Goal: Contribute content: Add original content to the website for others to see

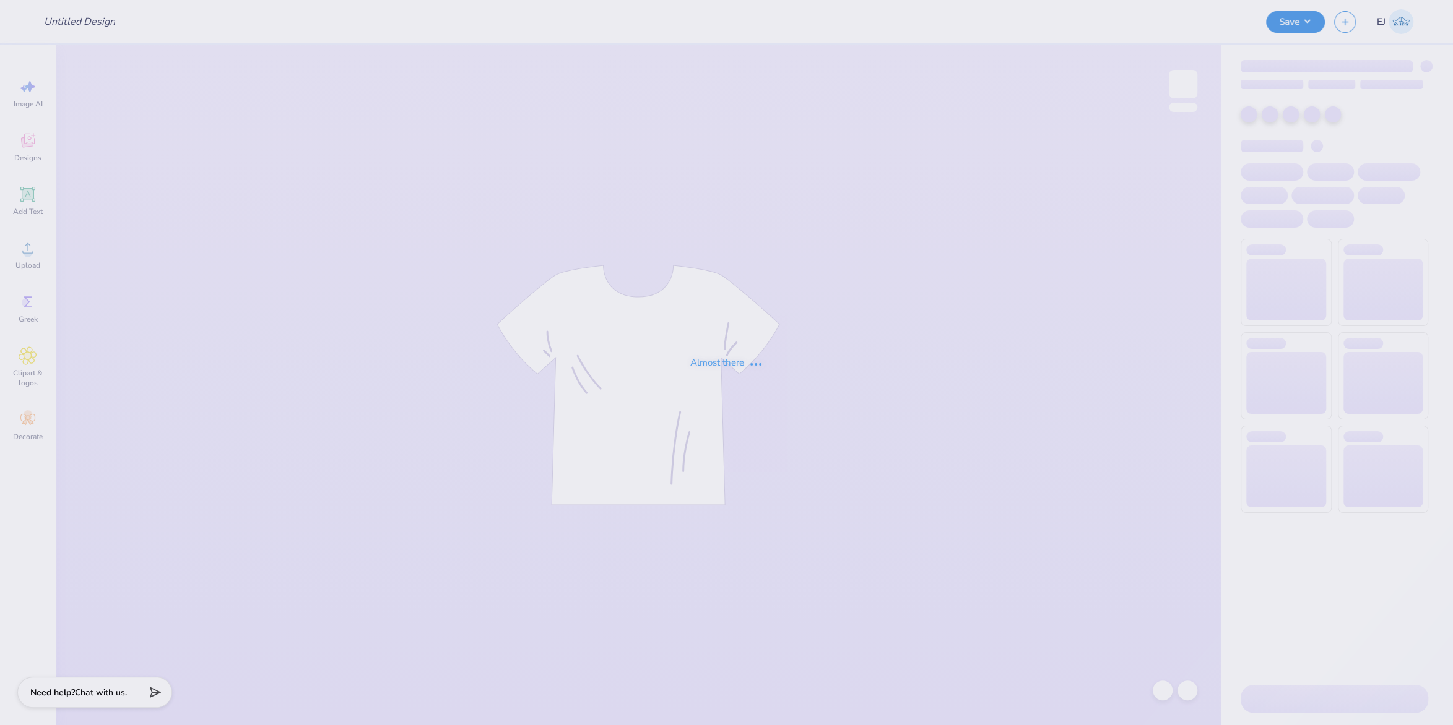
type input "Hot Air Balloon"
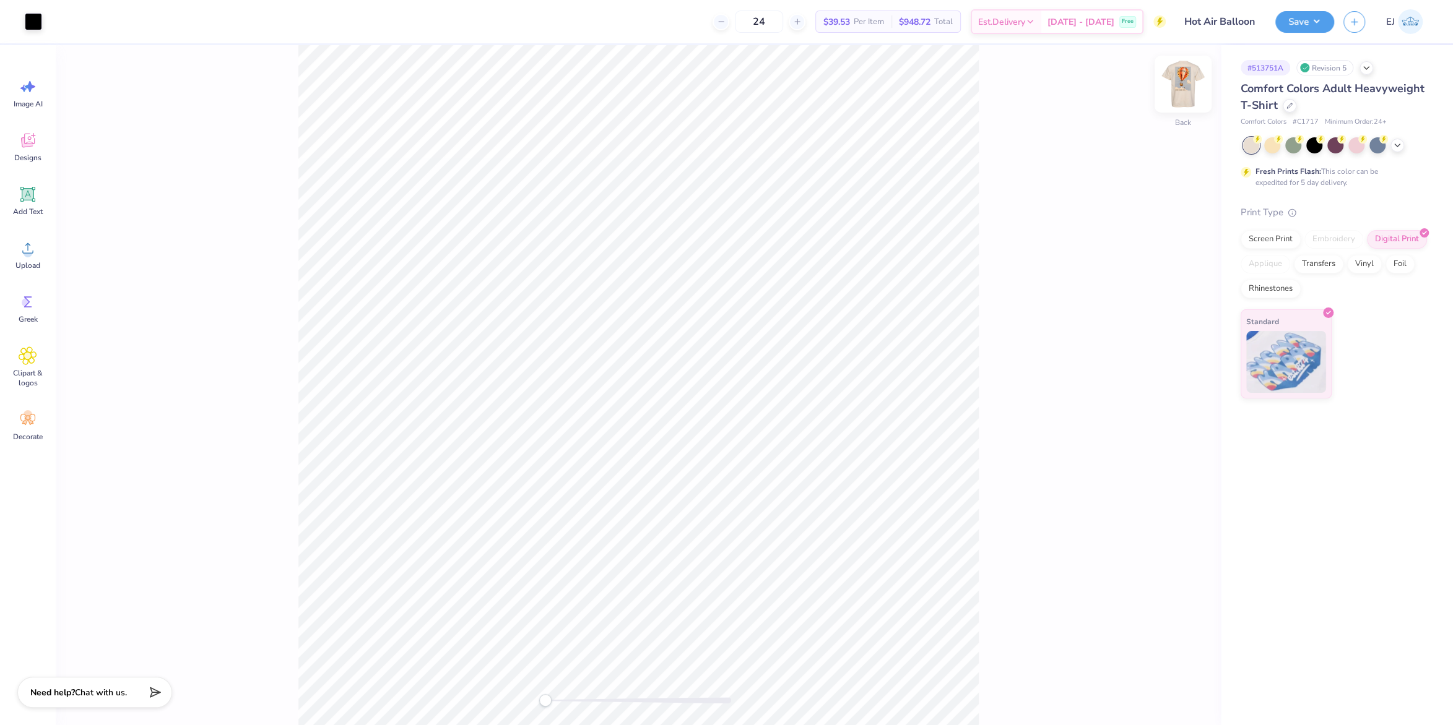
click at [1183, 100] on img at bounding box center [1183, 84] width 50 height 50
click at [23, 257] on div "Upload" at bounding box center [28, 254] width 45 height 46
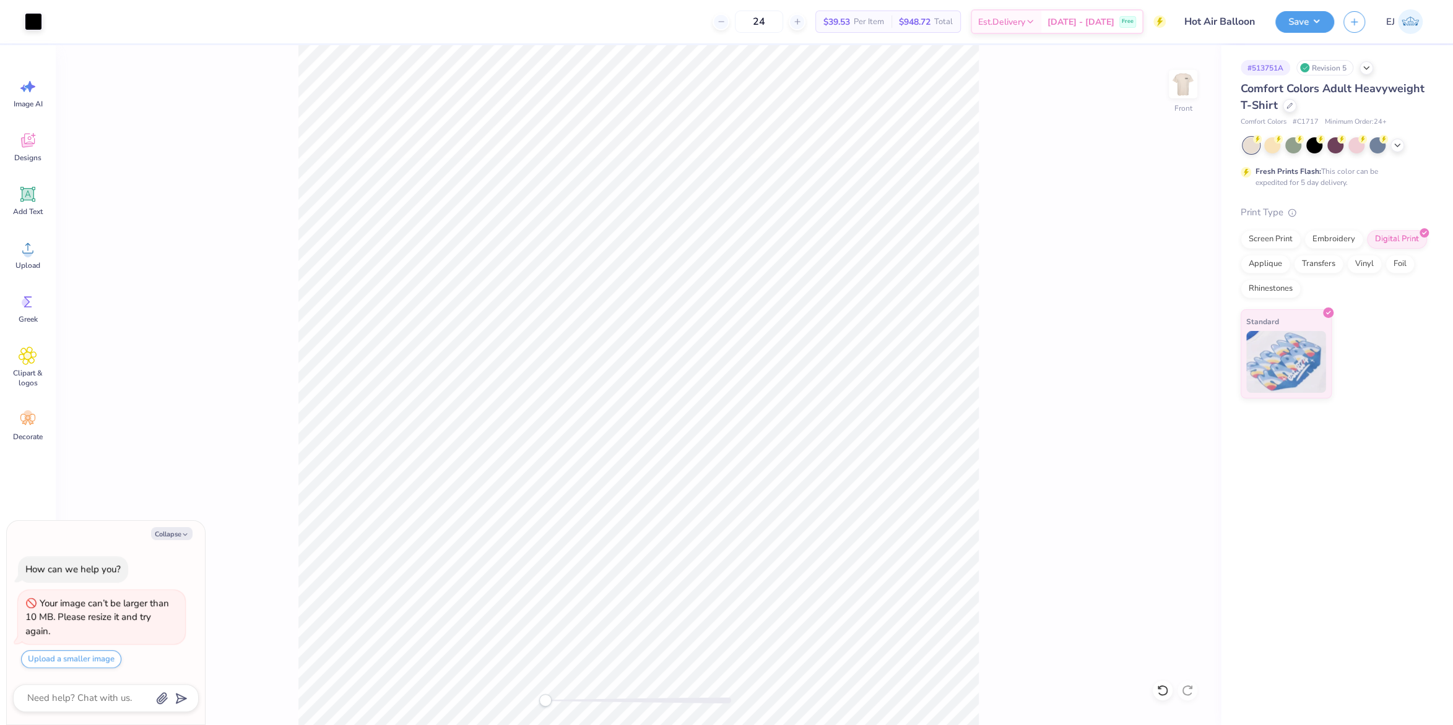
click at [511, 562] on div "Art colors 24 $39.53 Per Item $948.72 Total Est. Delivery Sep 22 - 25 Free Desi…" at bounding box center [726, 362] width 1453 height 725
click at [41, 254] on div "Upload" at bounding box center [28, 254] width 45 height 46
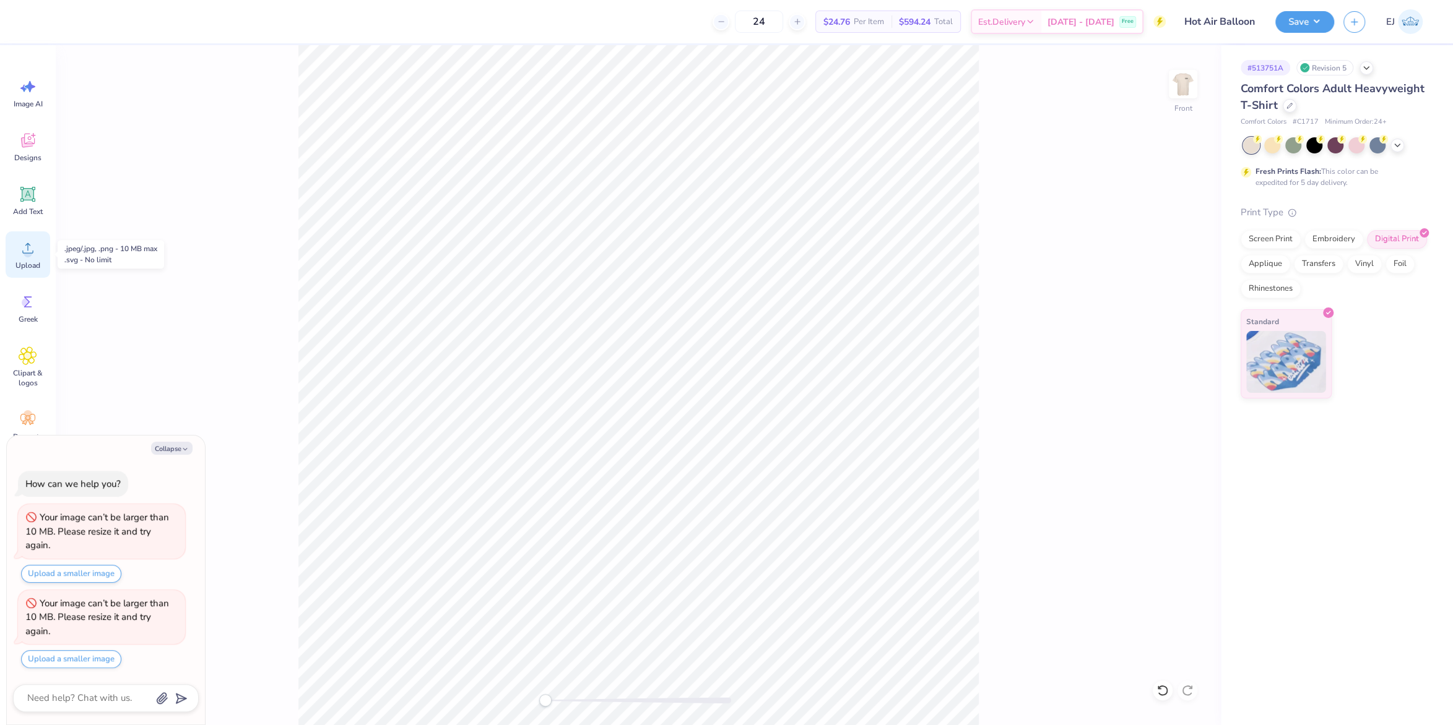
click at [28, 258] on div "Upload" at bounding box center [28, 254] width 45 height 46
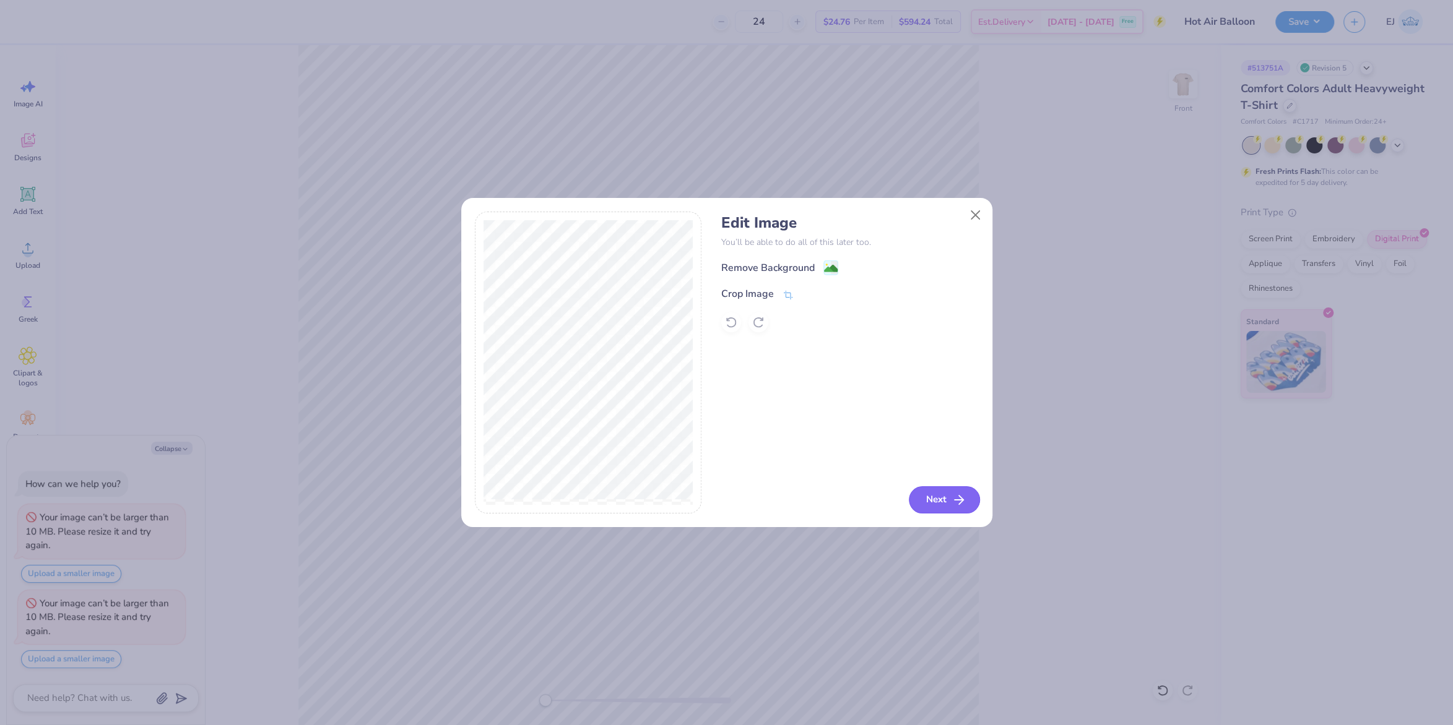
click at [934, 496] on button "Next" at bounding box center [944, 500] width 71 height 27
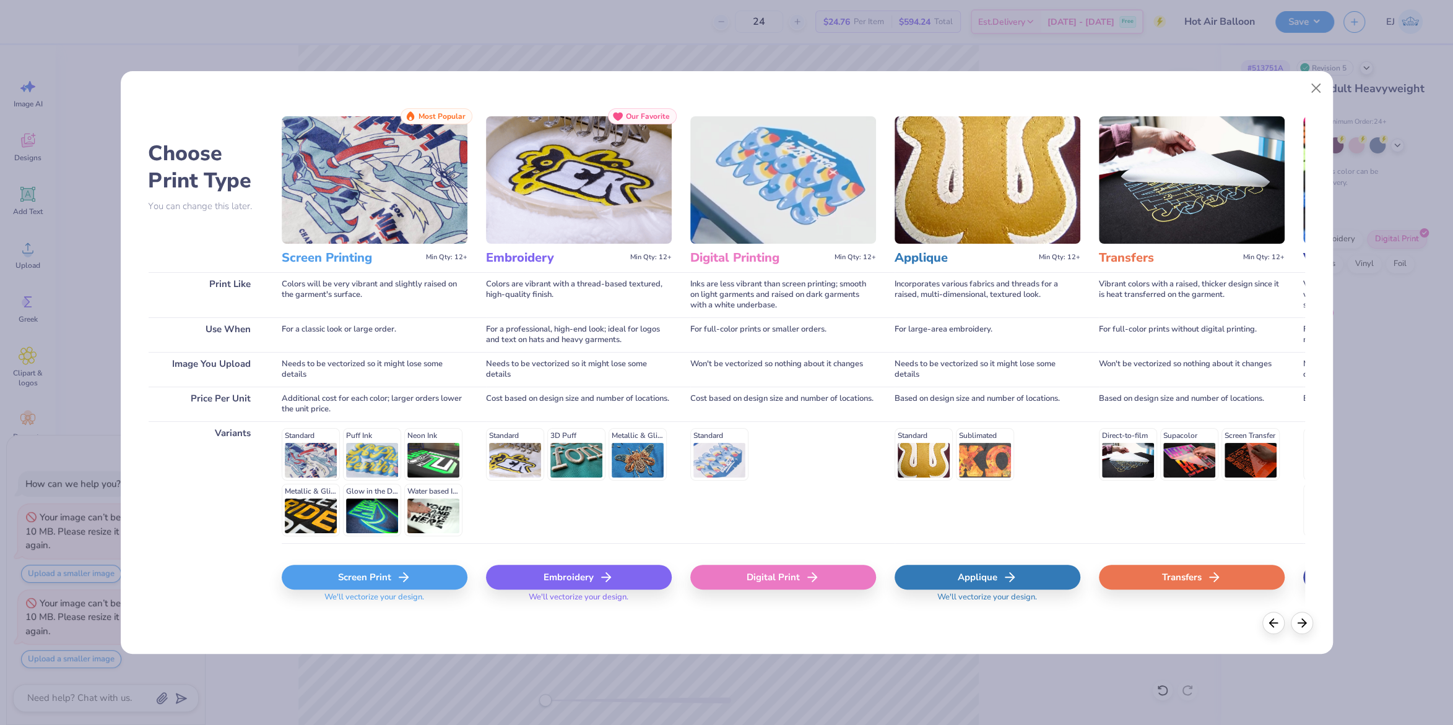
click at [803, 570] on div "Digital Print" at bounding box center [783, 577] width 186 height 25
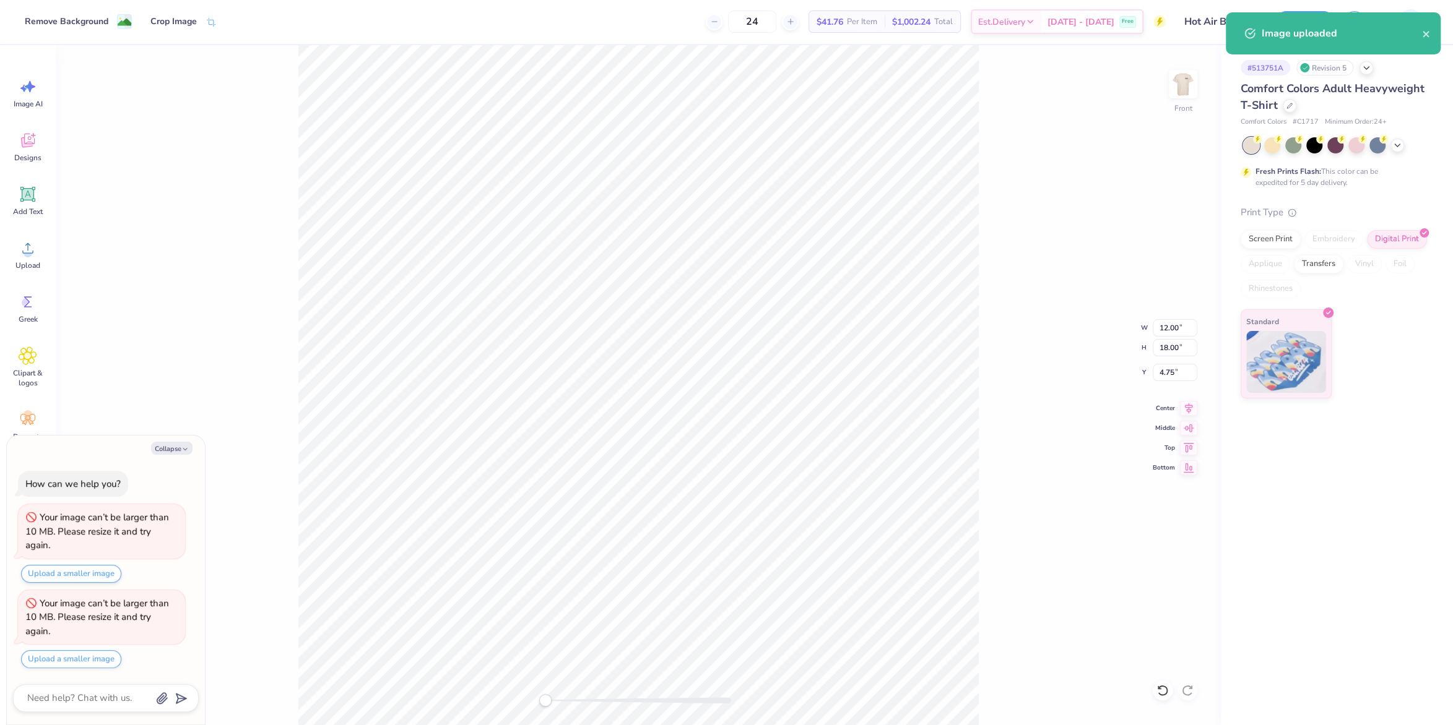
click at [1040, 437] on div "Front W 12.00 12.00 " H 18.00 18.00 " Y 4.75 4.75 " Center Middle Top Bottom" at bounding box center [638, 385] width 1165 height 680
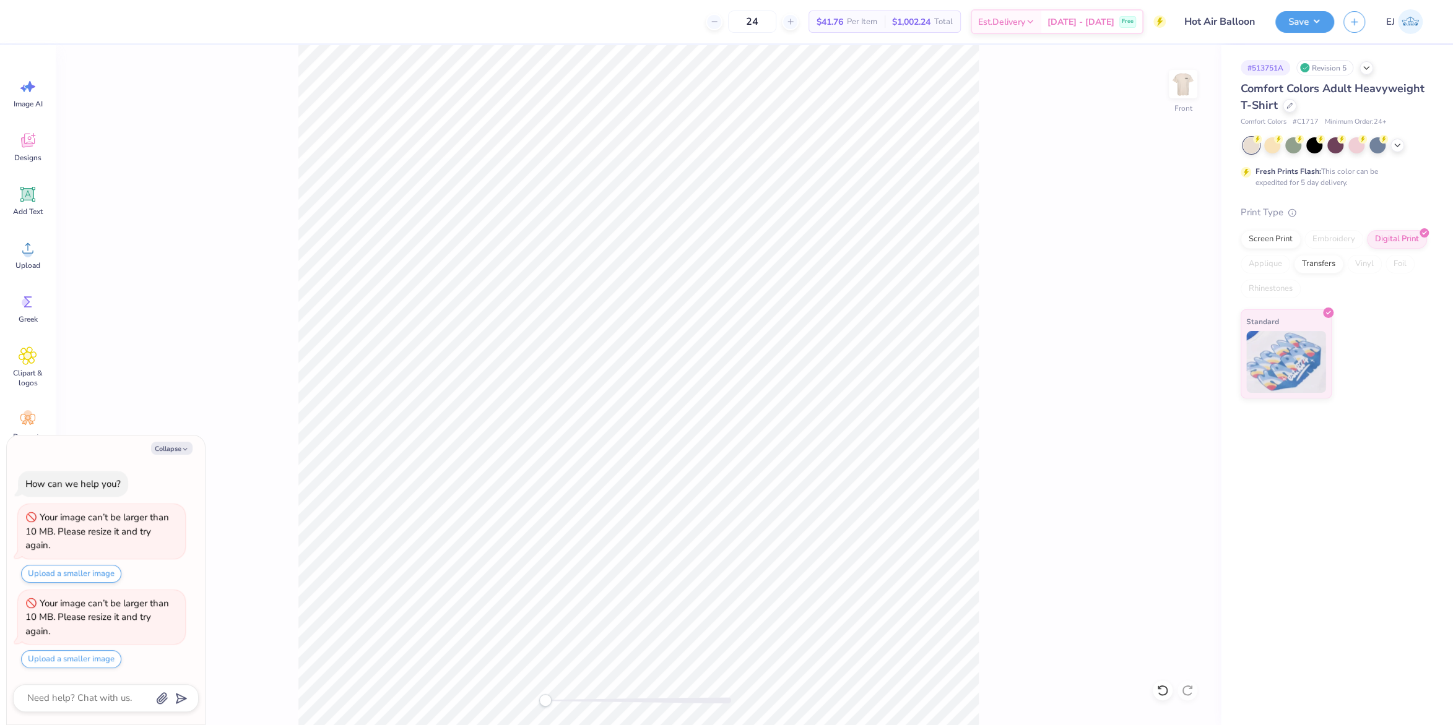
type textarea "x"
click at [1170, 366] on input "4.75" at bounding box center [1175, 372] width 45 height 17
type input "3"
type textarea "x"
click at [1179, 346] on input "18.00" at bounding box center [1175, 347] width 45 height 17
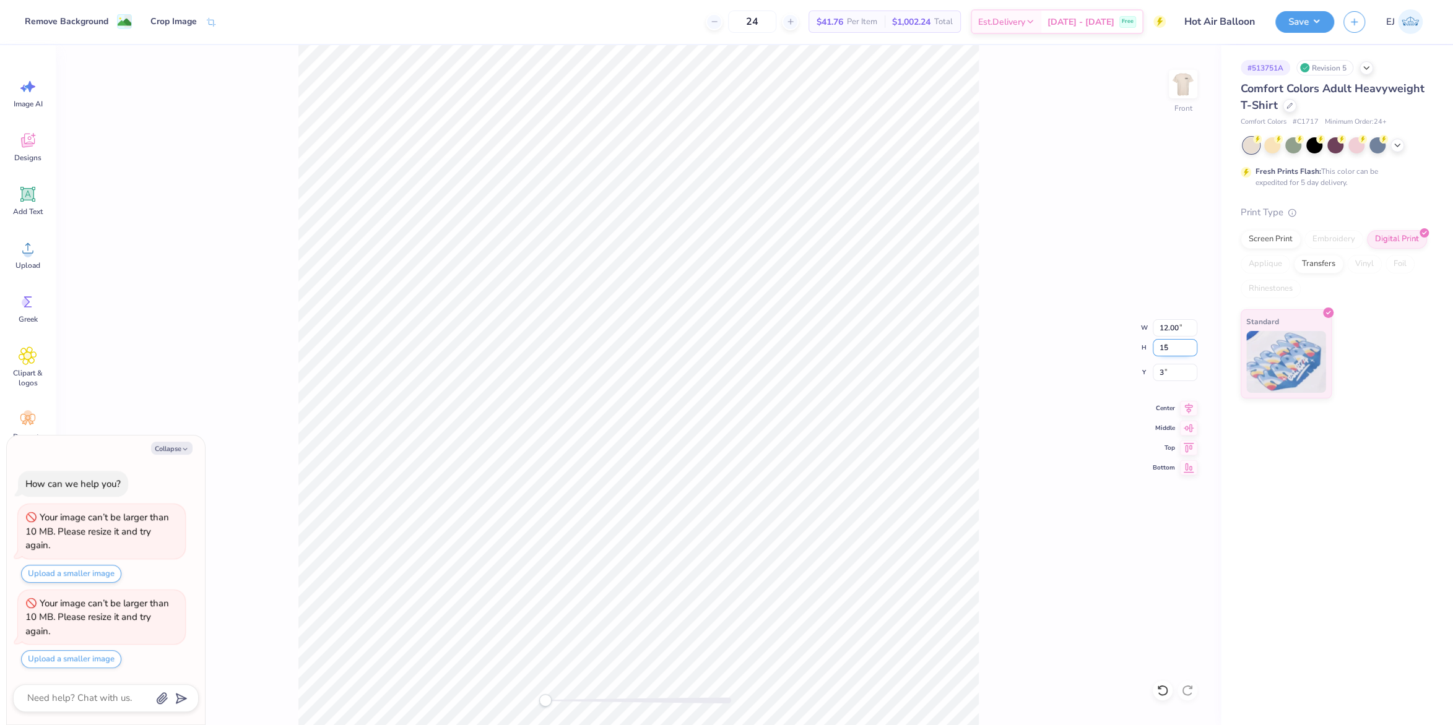
type input "15"
click at [1172, 373] on input "3" at bounding box center [1175, 372] width 45 height 17
drag, startPoint x: 1177, startPoint y: 356, endPoint x: 1169, endPoint y: 351, distance: 9.4
click at [1175, 355] on input "12.50" at bounding box center [1175, 347] width 45 height 17
click at [1274, 35] on div "24 $39.53 Per Item $948.72 Total Est. Delivery Sep 22 - 25 Free Design Title Ho…" at bounding box center [726, 21] width 1453 height 43
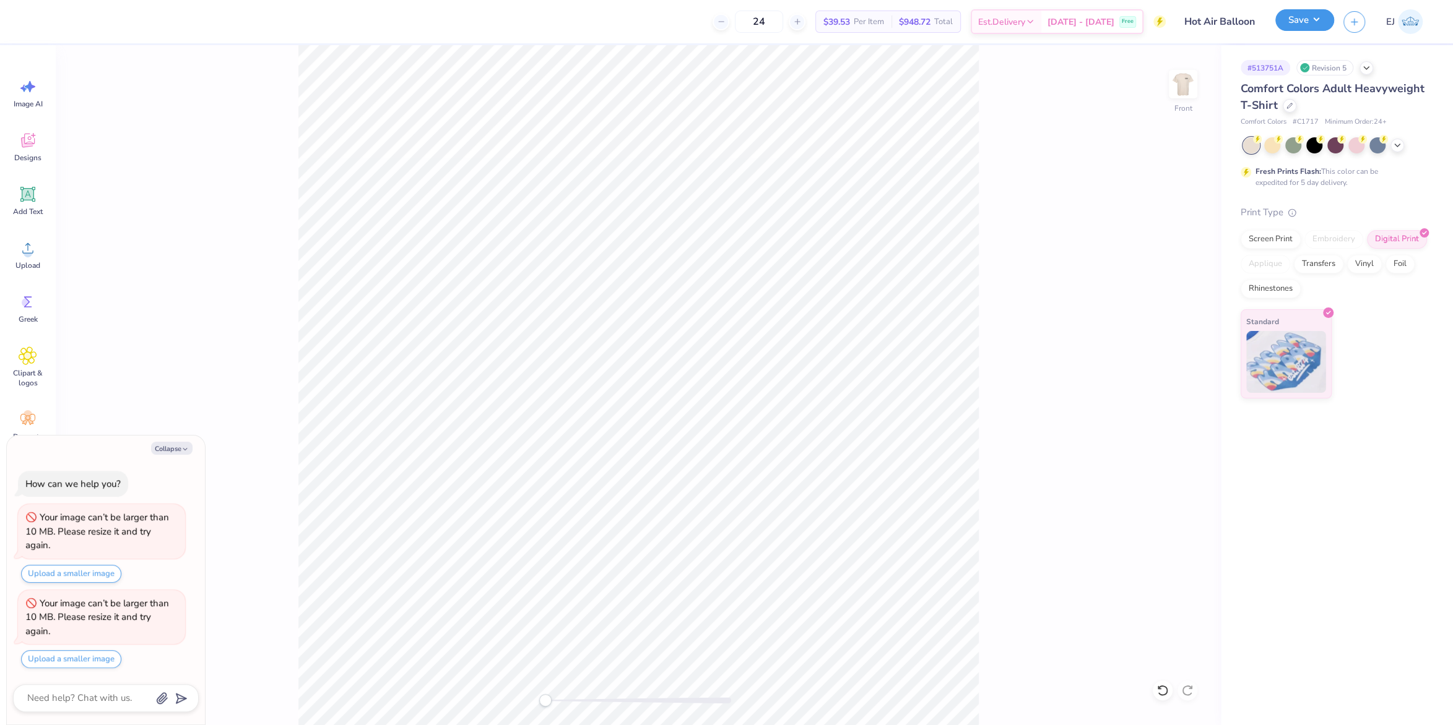
click at [1290, 27] on button "Save" at bounding box center [1304, 20] width 59 height 22
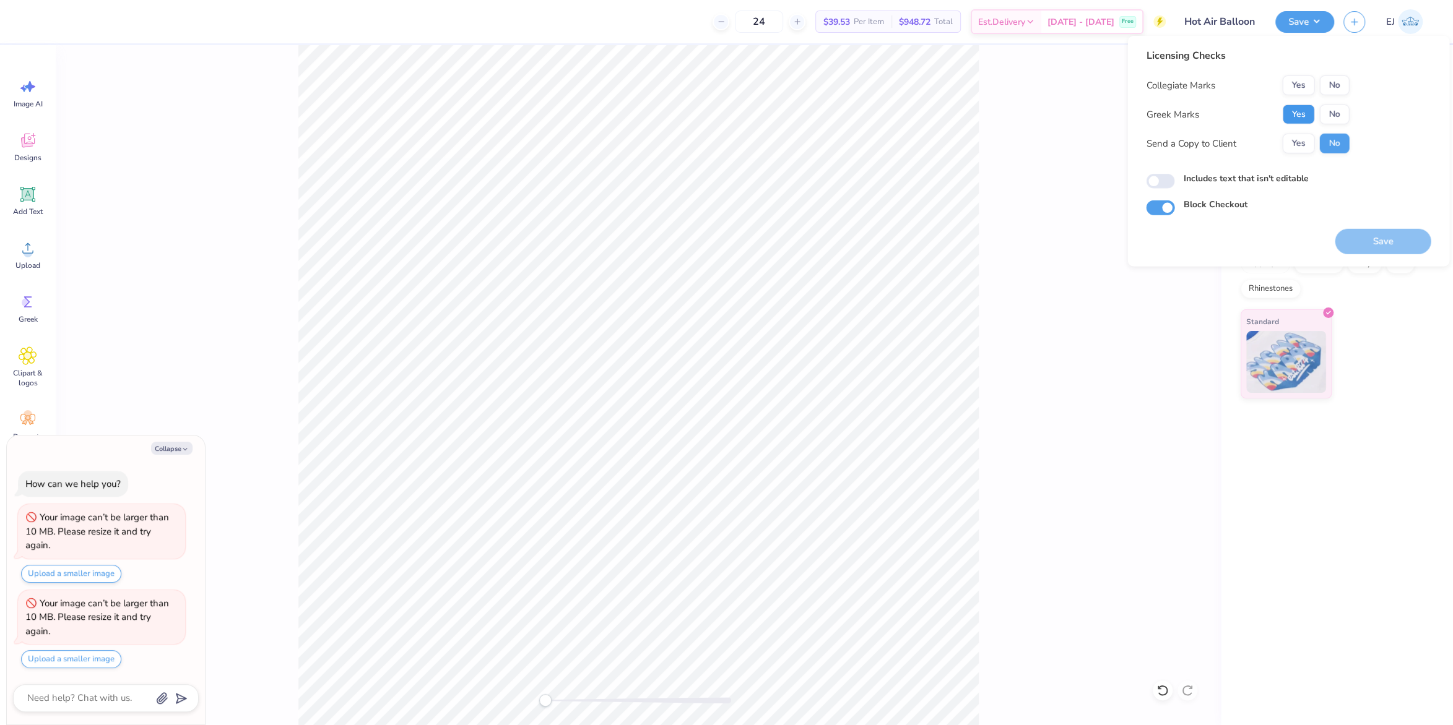
click at [1295, 119] on button "Yes" at bounding box center [1298, 115] width 32 height 20
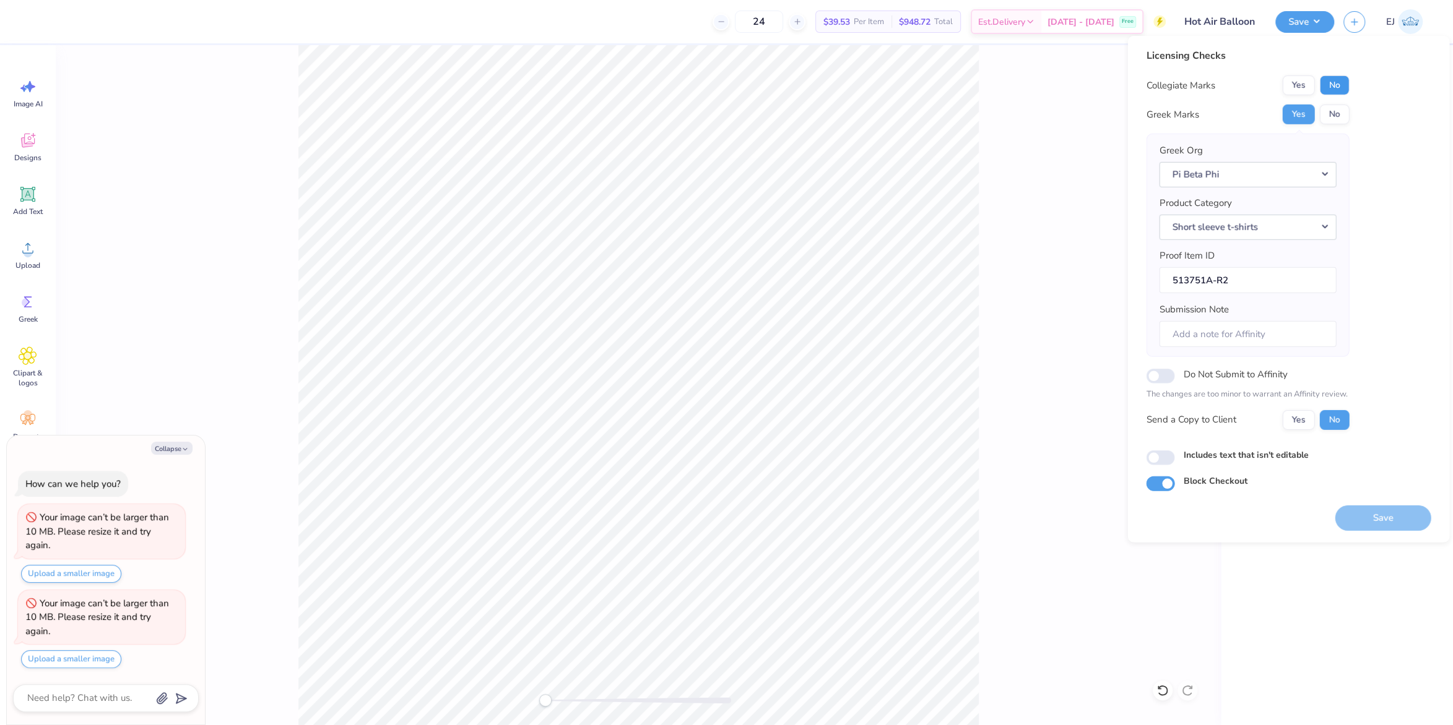
click at [1338, 77] on button "No" at bounding box center [1334, 86] width 30 height 20
click at [1362, 517] on button "Save" at bounding box center [1383, 517] width 96 height 25
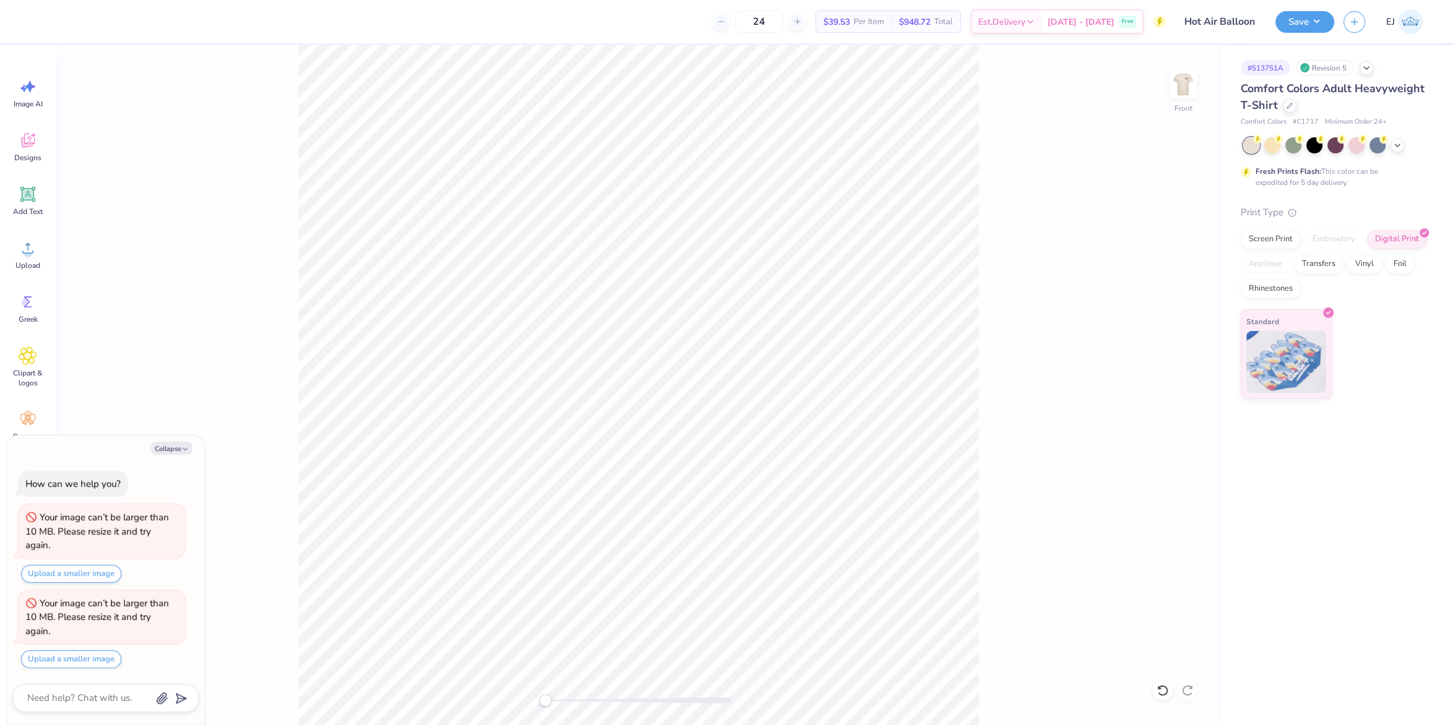
type textarea "x"
